Goal: Use online tool/utility: Utilize a website feature to perform a specific function

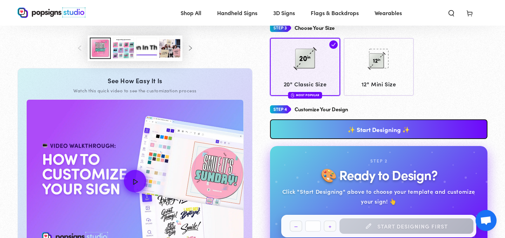
scroll to position [263, 0]
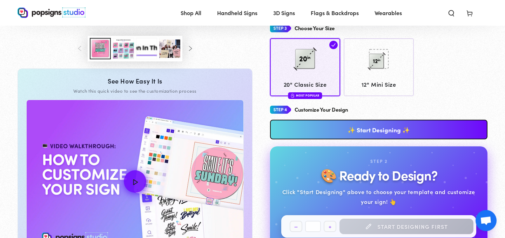
click at [288, 127] on link "✨ Start Designing ✨" at bounding box center [378, 130] width 217 height 20
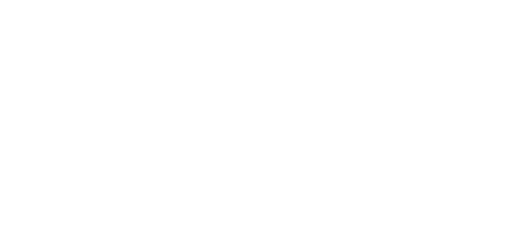
scroll to position [0, 0]
type textarea "An ancient tree with a door leading to a magical world"
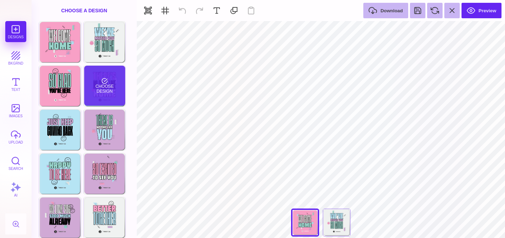
click at [106, 93] on div "Choose Design" at bounding box center [104, 86] width 41 height 40
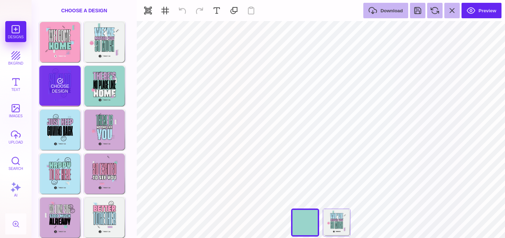
click at [63, 87] on div "Choose Design" at bounding box center [59, 86] width 41 height 40
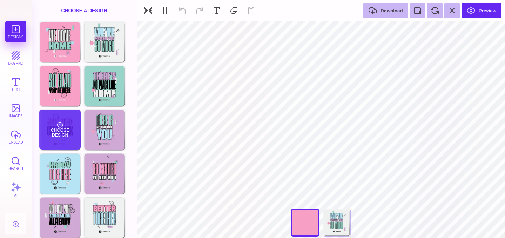
click at [60, 128] on div "Choose Design" at bounding box center [59, 129] width 41 height 40
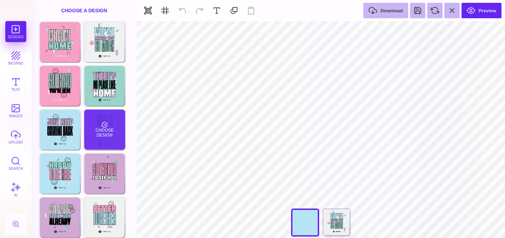
click at [88, 126] on div "Choose Design" at bounding box center [104, 129] width 41 height 40
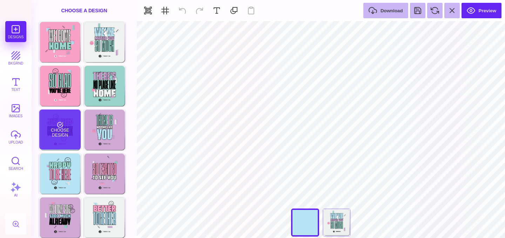
click at [60, 127] on div "Choose Design" at bounding box center [59, 129] width 41 height 40
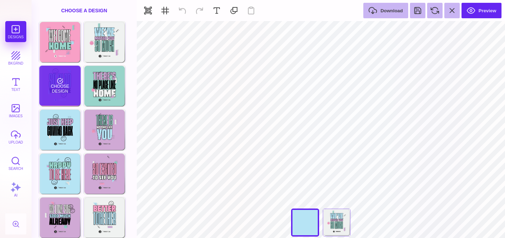
click at [58, 102] on div "Choose Design" at bounding box center [59, 86] width 41 height 40
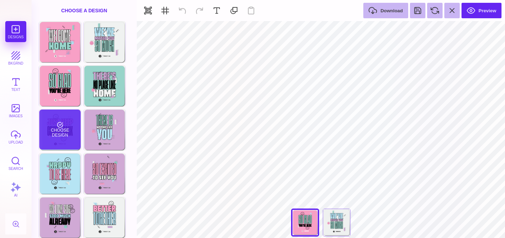
click at [57, 124] on div "Choose Design" at bounding box center [59, 129] width 41 height 40
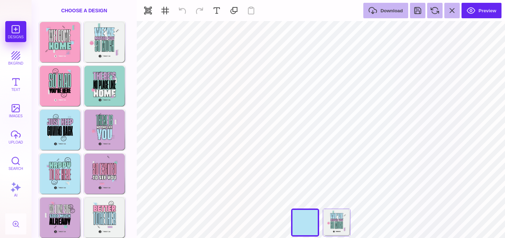
click at [83, 128] on div "Welcome Home Choose Design We've Missed You So Much Choose Design So Glad You'r…" at bounding box center [84, 152] width 105 height 263
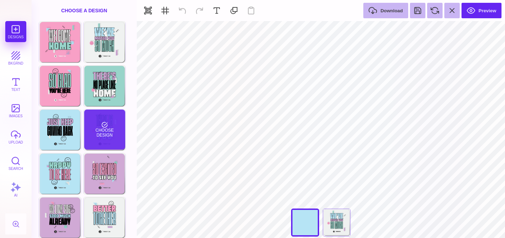
click at [88, 128] on div "Choose Design" at bounding box center [104, 129] width 41 height 40
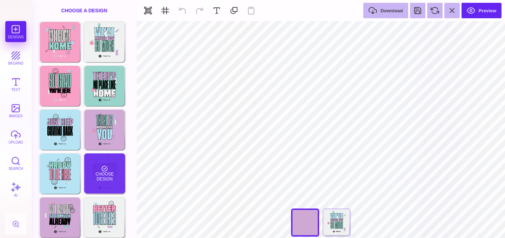
click at [96, 174] on div "Choose Design" at bounding box center [104, 173] width 41 height 40
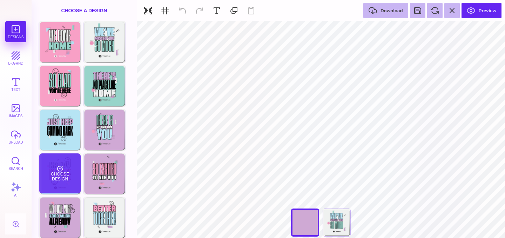
click at [62, 171] on div "Choose Design" at bounding box center [59, 173] width 41 height 40
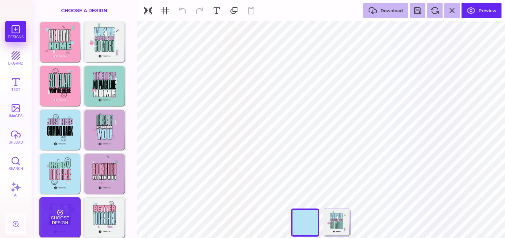
click at [67, 201] on div "Choose Design" at bounding box center [59, 217] width 41 height 40
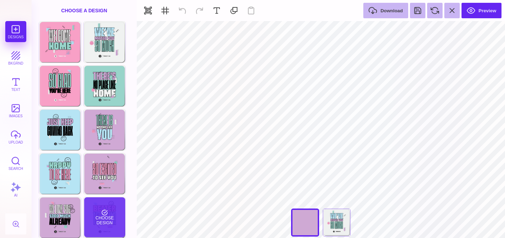
click at [103, 202] on div "Choose Design" at bounding box center [104, 217] width 41 height 40
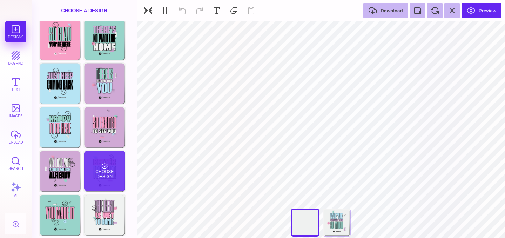
click at [98, 177] on div "Choose Design" at bounding box center [104, 171] width 41 height 40
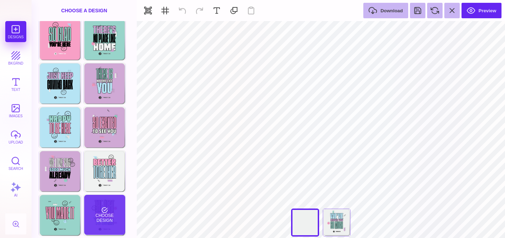
click at [101, 215] on div "Choose Design" at bounding box center [104, 215] width 41 height 40
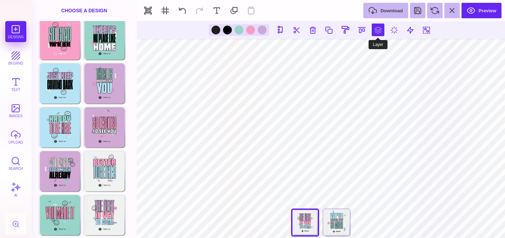
click at [375, 36] on button at bounding box center [378, 30] width 13 height 13
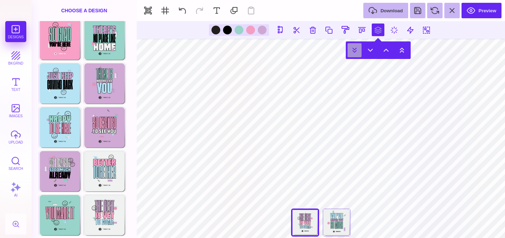
click at [351, 44] on button at bounding box center [355, 50] width 14 height 14
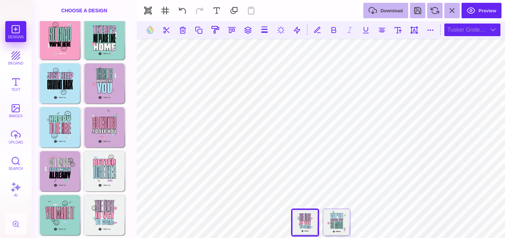
click at [456, 30] on div "Tusker Grotesk 2800 Super" at bounding box center [472, 30] width 56 height 13
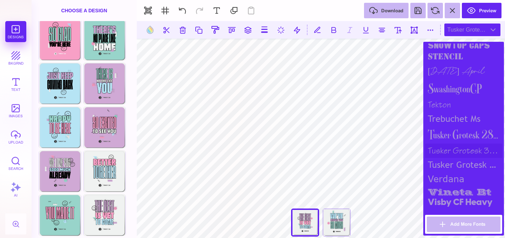
scroll to position [887, 0]
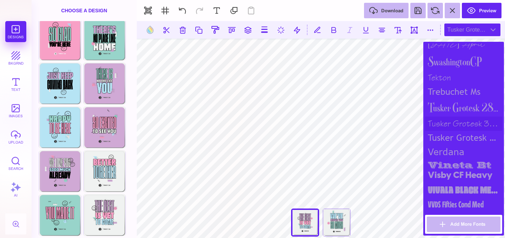
click at [454, 131] on div "Tusker Grotesk 3700 Bold" at bounding box center [463, 123] width 77 height 14
click at [456, 144] on div "Tusker Grotesk 4800 Super" at bounding box center [463, 138] width 77 height 14
click at [455, 138] on div "Tusker Grotesk 4800 Super" at bounding box center [463, 138] width 77 height 14
click at [456, 130] on div "Tusker Grotesk 3700 Bold" at bounding box center [463, 123] width 77 height 14
click at [455, 112] on div "Tusker Grotesk 2800 Super" at bounding box center [463, 108] width 77 height 18
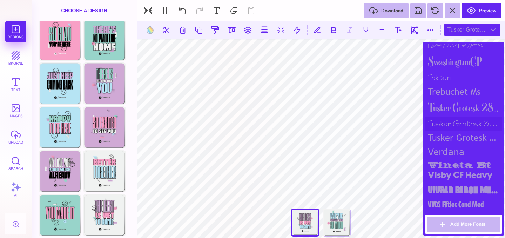
click at [455, 126] on div "Tusker Grotesk 3700 Bold" at bounding box center [463, 123] width 77 height 14
click at [457, 142] on div "Tusker Grotesk 4800 Super" at bounding box center [463, 138] width 77 height 14
click at [462, 197] on div "Vivala Black Medium" at bounding box center [463, 189] width 77 height 15
click at [456, 115] on div "Tusker Grotesk 2800 Super" at bounding box center [463, 108] width 77 height 18
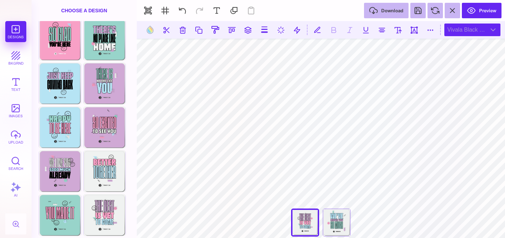
click at [467, 28] on div "Vivala Black Medium" at bounding box center [472, 30] width 56 height 13
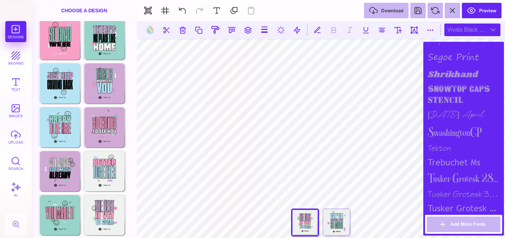
scroll to position [899, 0]
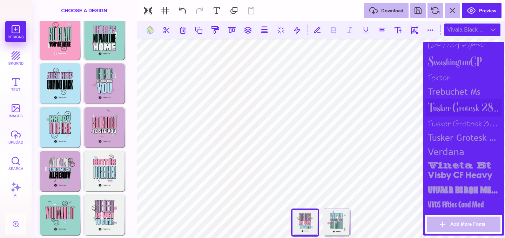
click at [464, 102] on div "Tusker Grotesk 2800 Super" at bounding box center [463, 108] width 77 height 18
click at [465, 116] on div "Tusker Grotesk 3700 Bold" at bounding box center [463, 123] width 77 height 14
click at [466, 132] on div "Tusker Grotesk 4800 Super" at bounding box center [463, 138] width 77 height 14
click at [467, 187] on div "Vivala Black Medium" at bounding box center [463, 189] width 77 height 15
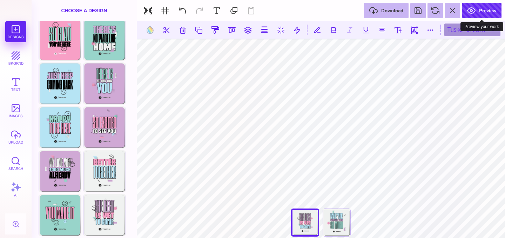
click at [480, 18] on button "Preview" at bounding box center [482, 10] width 40 height 15
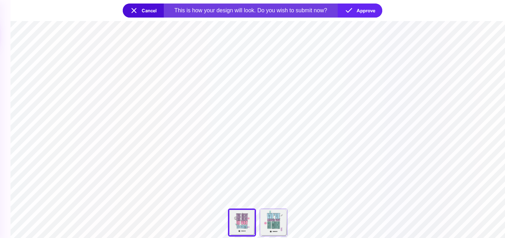
click at [141, 14] on button "Cancel" at bounding box center [143, 11] width 41 height 14
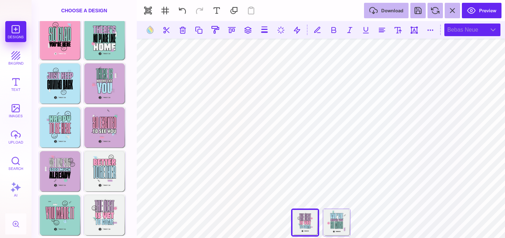
click at [453, 29] on div "Bebas Neue" at bounding box center [472, 30] width 56 height 13
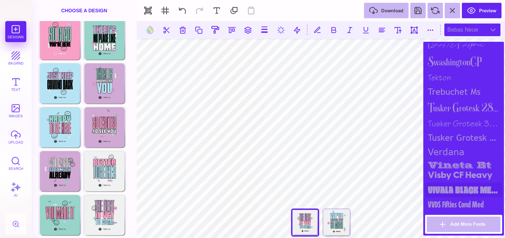
click at [462, 189] on div "Vivala Black Medium" at bounding box center [463, 189] width 77 height 15
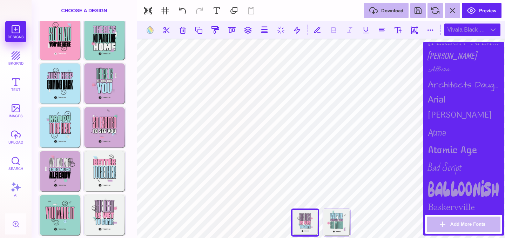
scroll to position [0, 0]
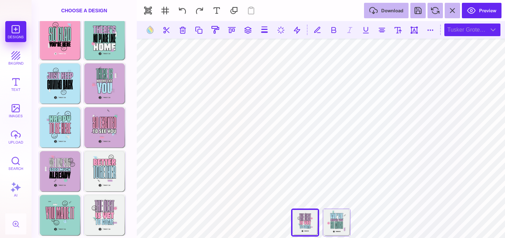
click at [486, 34] on div "Tusker Grotesk 4800 Super" at bounding box center [472, 30] width 56 height 13
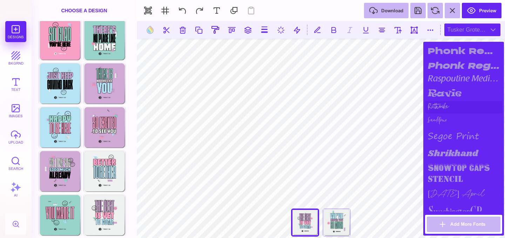
scroll to position [899, 0]
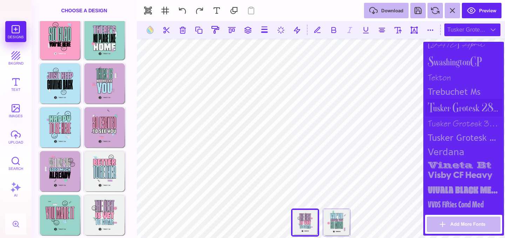
click at [456, 100] on div "Tusker Grotesk 2800 Super" at bounding box center [463, 108] width 77 height 18
click at [456, 117] on div "Tusker Grotesk 3700 Bold" at bounding box center [463, 123] width 77 height 14
click at [455, 134] on div "Tusker Grotesk 4800 Super" at bounding box center [463, 138] width 77 height 14
click at [458, 186] on div "Vivala Black Medium" at bounding box center [463, 189] width 77 height 15
click at [455, 131] on div "Tusker Grotesk 4800 Super" at bounding box center [463, 138] width 77 height 14
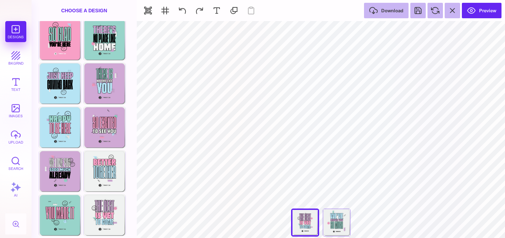
type input "#505050"
